Goal: Transaction & Acquisition: Obtain resource

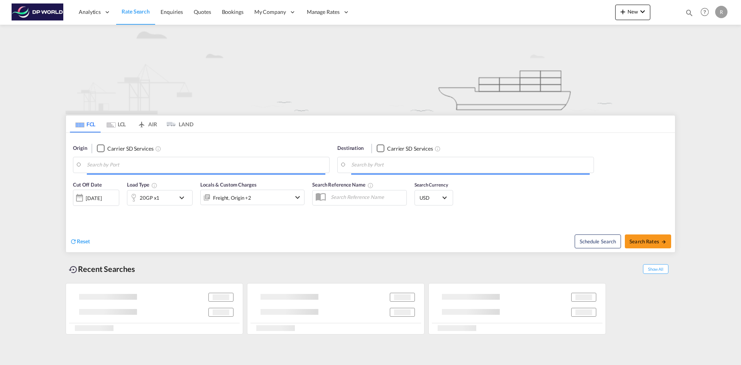
click at [122, 162] on input "Search by Port" at bounding box center [206, 165] width 238 height 12
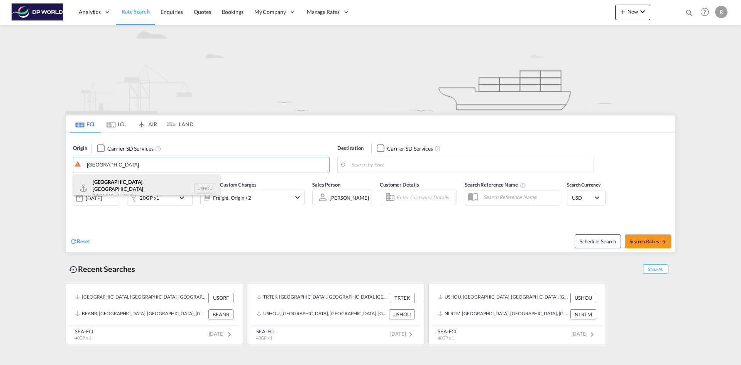
click at [113, 184] on div "[GEOGRAPHIC_DATA] , [GEOGRAPHIC_DATA] [GEOGRAPHIC_DATA] USHOU" at bounding box center [146, 188] width 147 height 28
type input "[GEOGRAPHIC_DATA], [GEOGRAPHIC_DATA], USHOU"
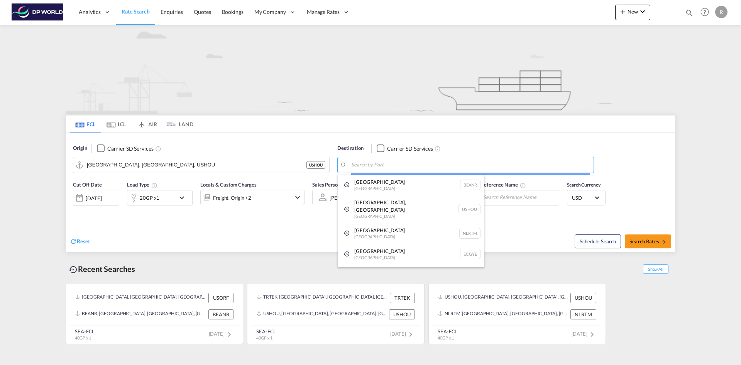
click at [400, 163] on body "Analytics Reports Dashboard Rate Search Enquiries Quotes Bookings" at bounding box center [370, 182] width 741 height 365
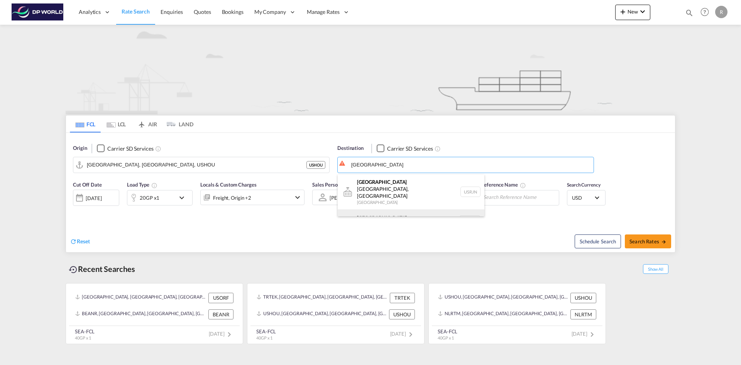
click at [392, 209] on div "[GEOGRAPHIC_DATA] [GEOGRAPHIC_DATA] NLRTM" at bounding box center [411, 220] width 147 height 23
type input "[GEOGRAPHIC_DATA], NLRTM"
click at [101, 194] on div "[DATE]" at bounding box center [94, 197] width 16 height 7
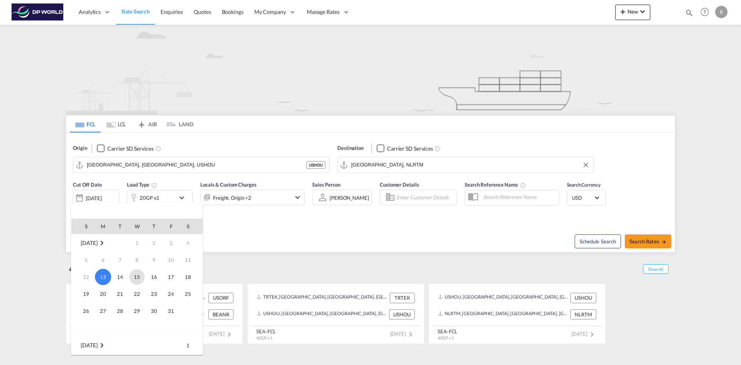
click at [142, 276] on span "15" at bounding box center [136, 276] width 15 height 15
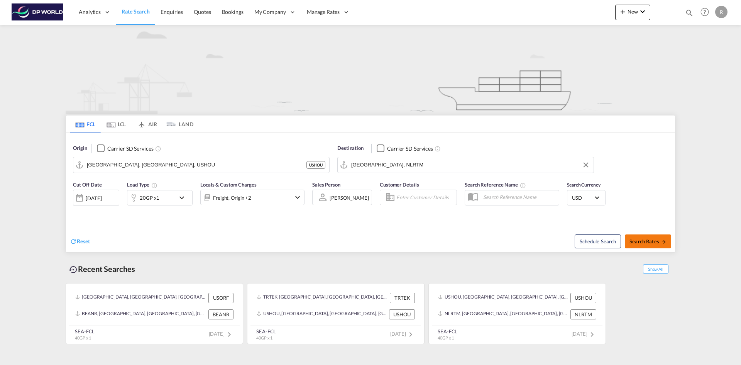
click at [661, 242] on md-icon "icon-arrow-right" at bounding box center [663, 241] width 5 height 5
type input "USHOU to NLRTM / [DATE]"
